Goal: Information Seeking & Learning: Learn about a topic

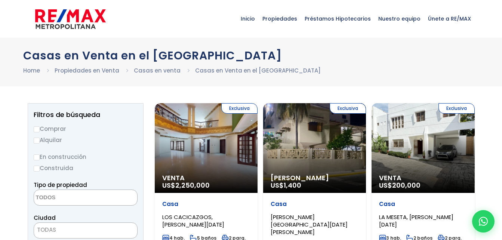
select select
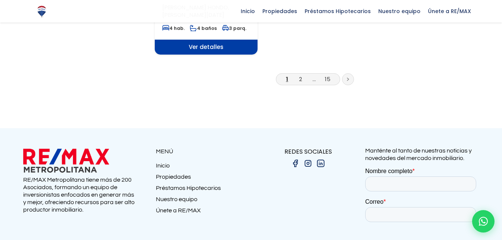
scroll to position [1084, 0]
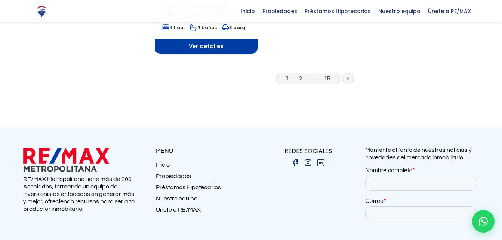
click at [301, 74] on link "2" at bounding box center [300, 78] width 3 height 8
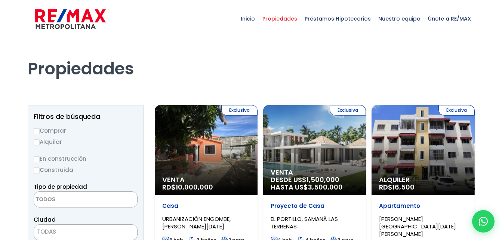
select select
drag, startPoint x: 35, startPoint y: 130, endPoint x: 56, endPoint y: 142, distance: 24.3
click at [35, 130] on input "Comprar" at bounding box center [37, 131] width 6 height 6
radio input "true"
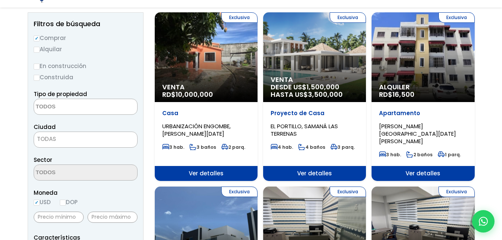
scroll to position [112, 0]
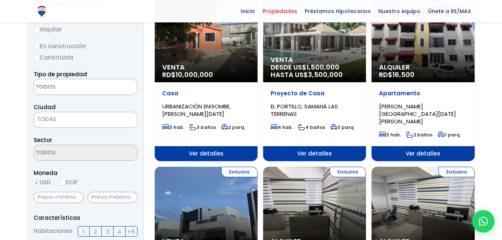
click at [53, 119] on span "TODAS" at bounding box center [46, 119] width 19 height 8
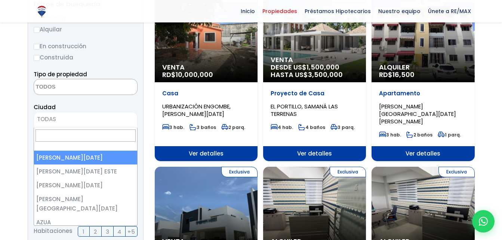
select select "1"
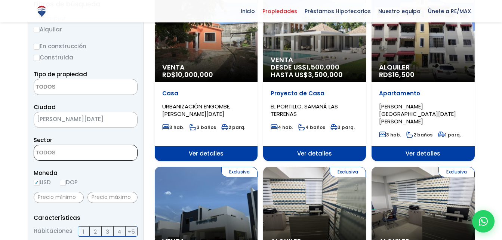
click at [61, 152] on textarea "Search" at bounding box center [70, 153] width 73 height 16
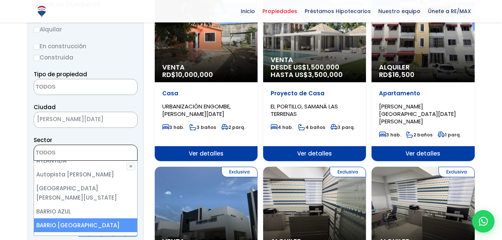
scroll to position [224, 0]
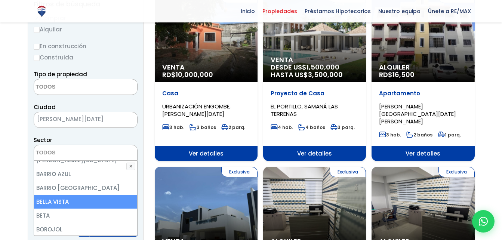
click at [71, 195] on li "BELLA VISTA" at bounding box center [85, 202] width 103 height 14
select select "150"
click at [71, 195] on li "BELLA VISTA" at bounding box center [85, 202] width 103 height 14
click at [68, 196] on li "BELLA VISTA" at bounding box center [85, 202] width 103 height 14
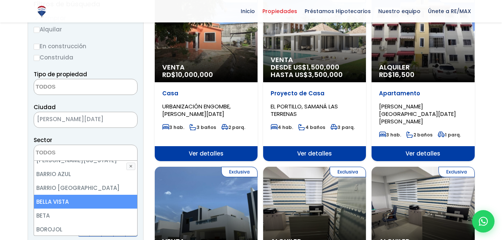
select select "150"
click at [42, 195] on li "BELLA VISTA" at bounding box center [85, 202] width 103 height 14
select select
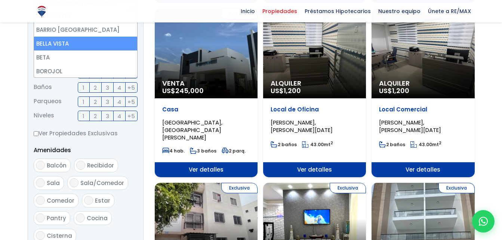
scroll to position [299, 0]
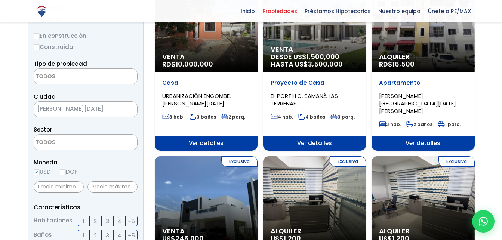
scroll to position [122, 0]
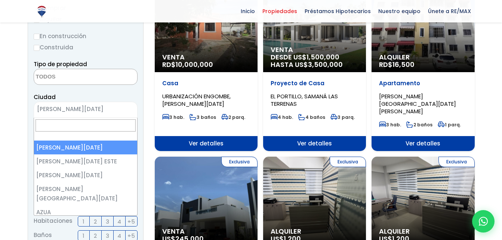
click at [65, 109] on span "[PERSON_NAME][DATE]" at bounding box center [76, 109] width 85 height 10
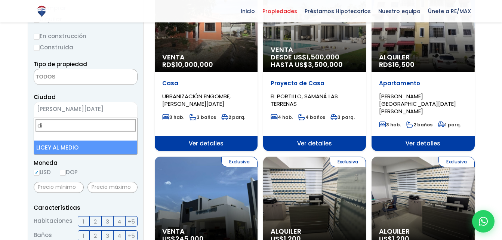
scroll to position [0, 0]
type input "d"
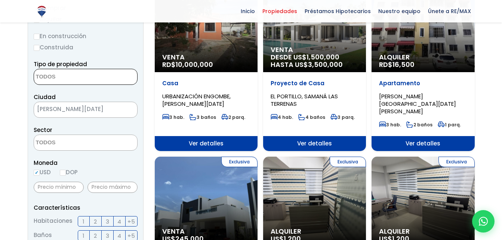
click at [56, 79] on textarea "Search" at bounding box center [70, 77] width 73 height 16
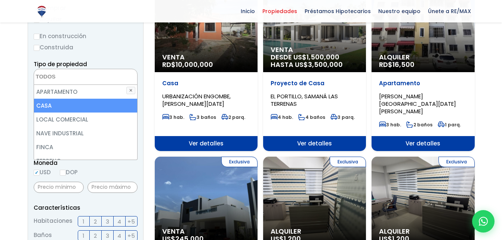
click at [50, 107] on li "CASA" at bounding box center [85, 106] width 103 height 14
select select "house"
click at [50, 104] on li "CASA" at bounding box center [85, 106] width 103 height 14
click at [46, 106] on li "CASA" at bounding box center [85, 106] width 103 height 14
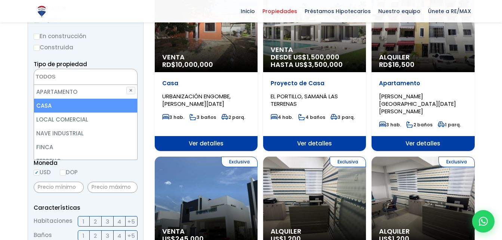
select select "house"
